Goal: Navigation & Orientation: Find specific page/section

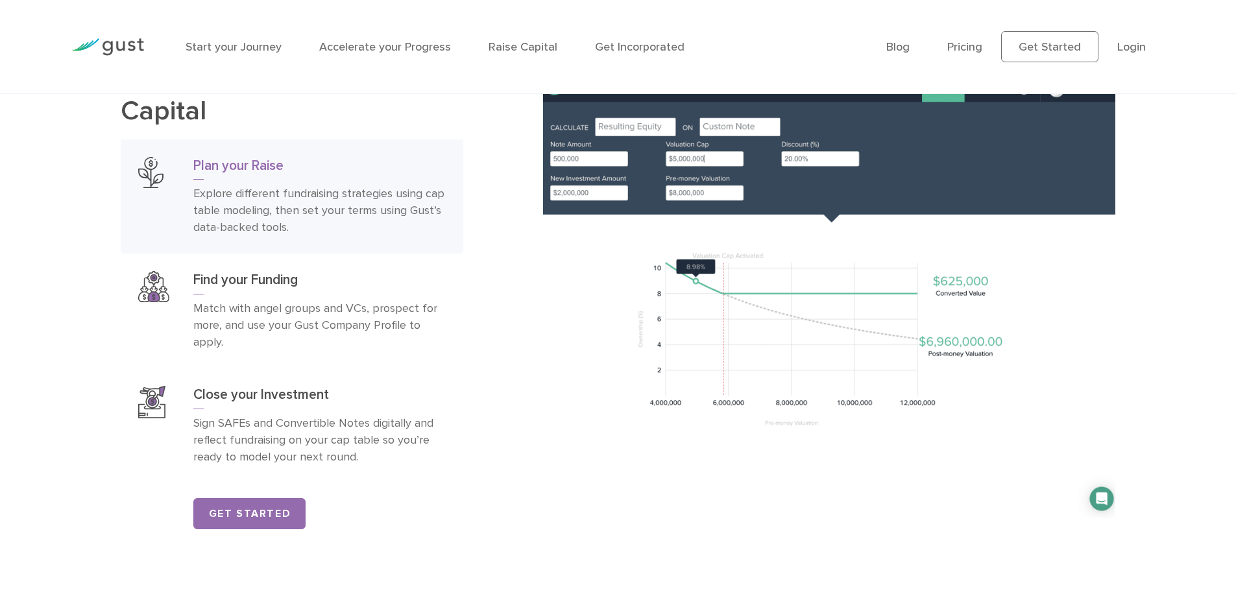
scroll to position [1946, 0]
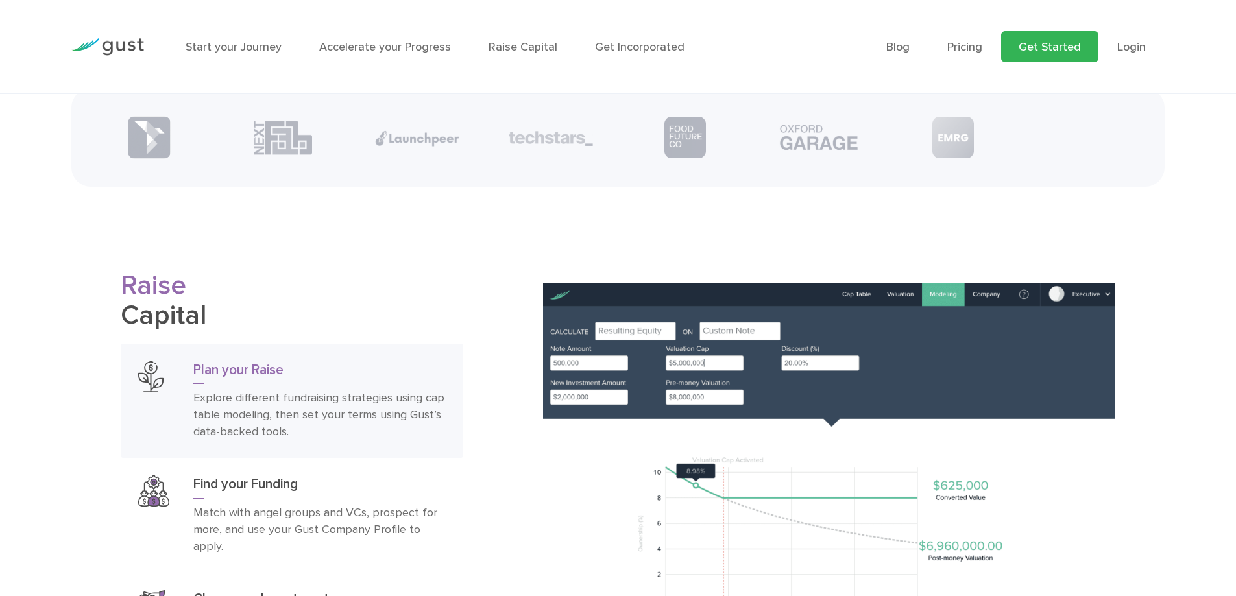
click at [1055, 45] on link "Get Started" at bounding box center [1049, 46] width 97 height 31
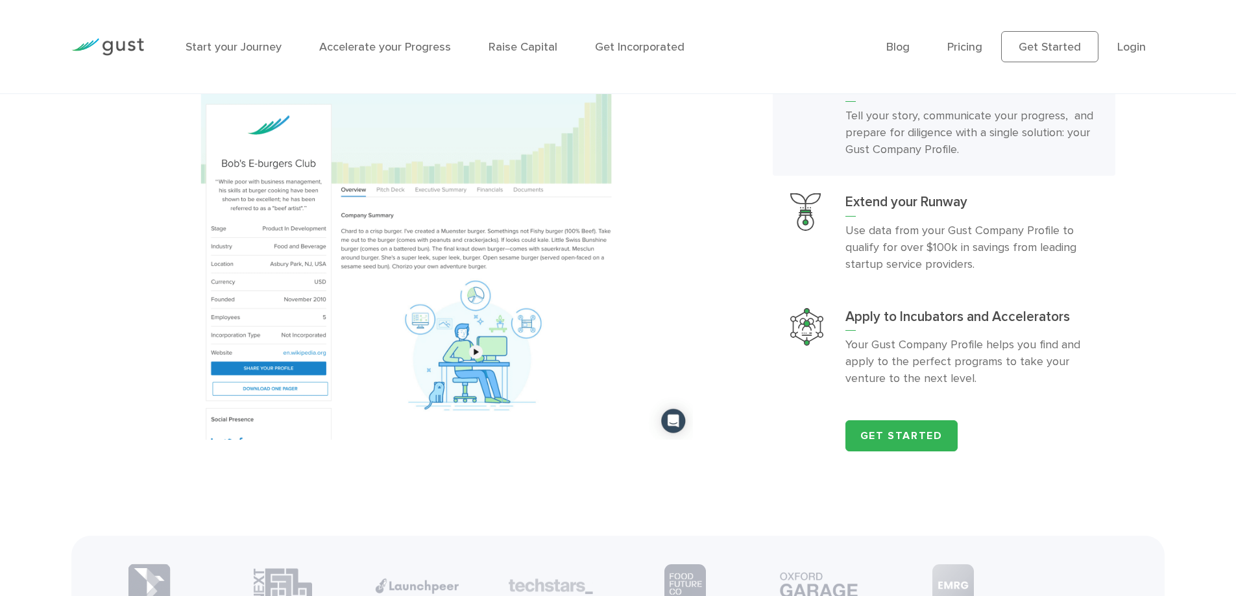
scroll to position [1568, 0]
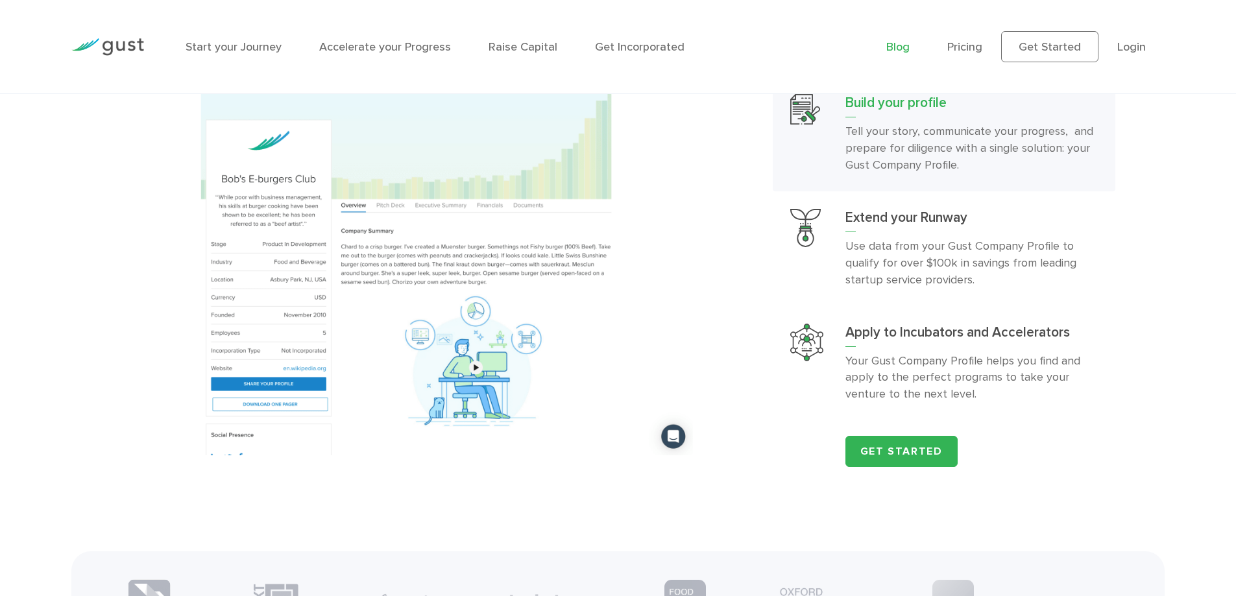
click at [905, 47] on link "Blog" at bounding box center [897, 47] width 23 height 14
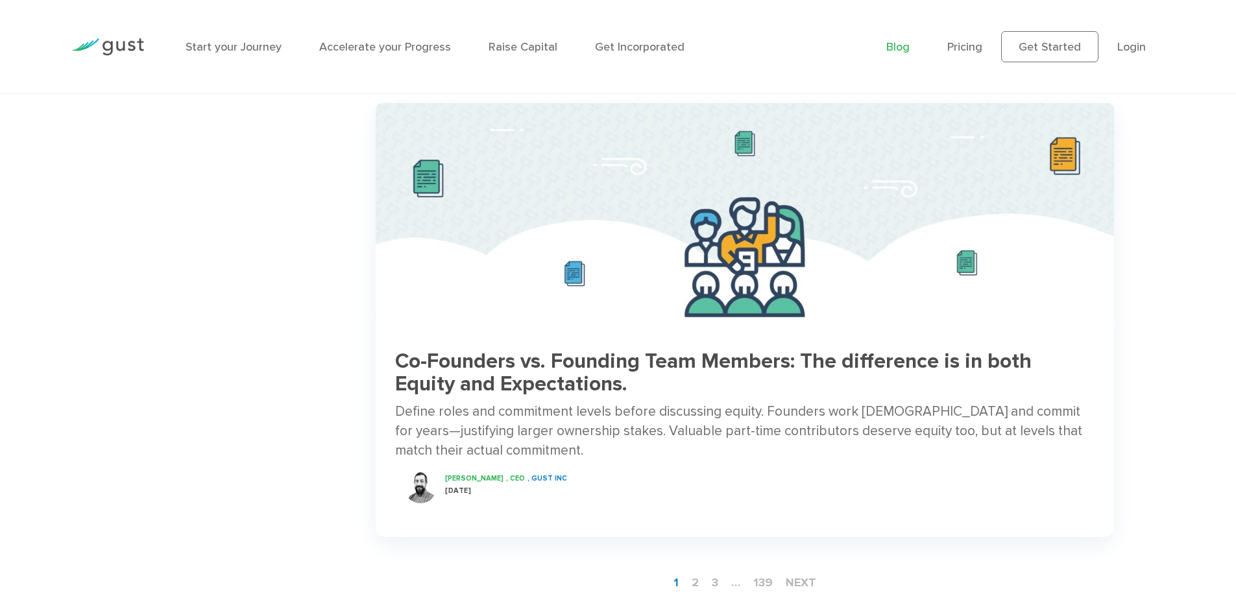
scroll to position [1920, 0]
